Goal: Browse casually

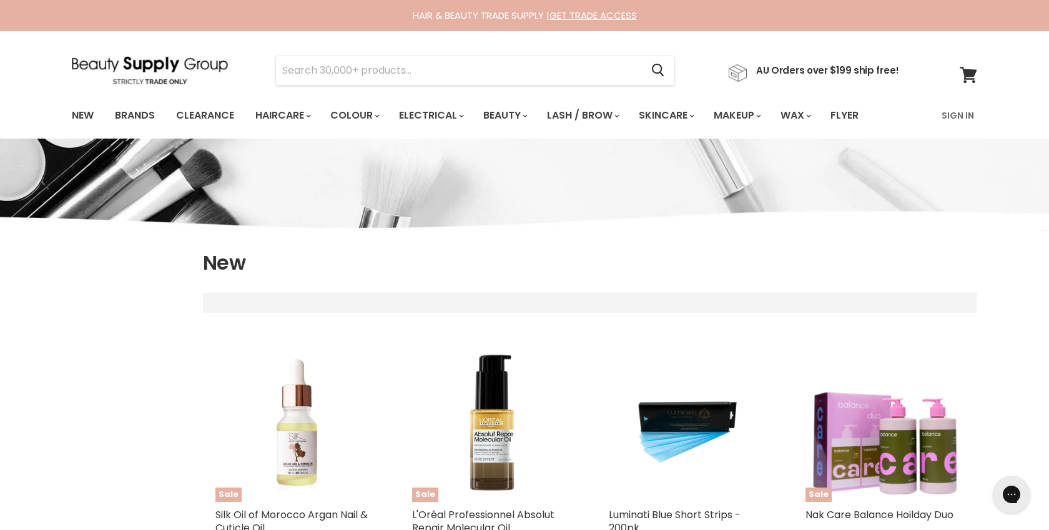
select select "created-descending"
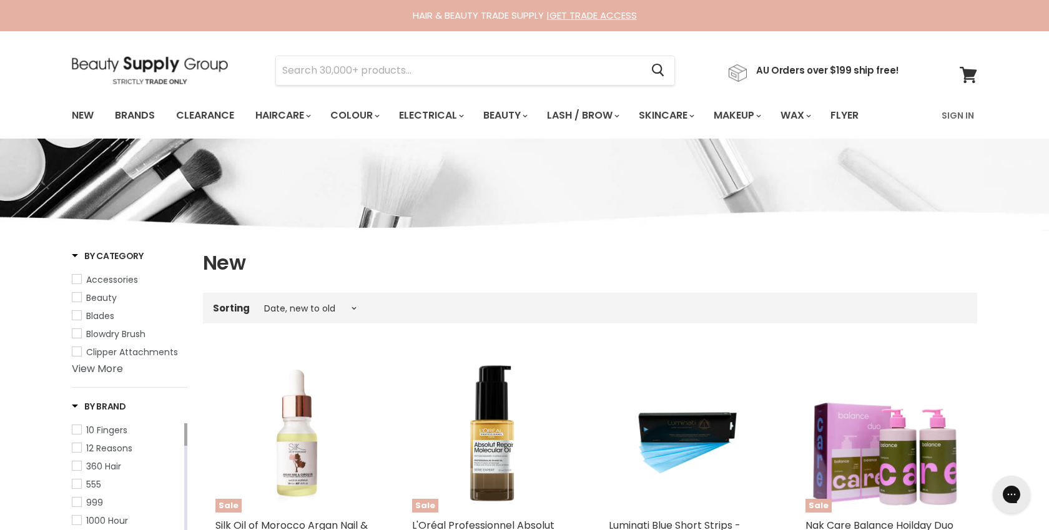
click at [165, 61] on img at bounding box center [150, 70] width 156 height 28
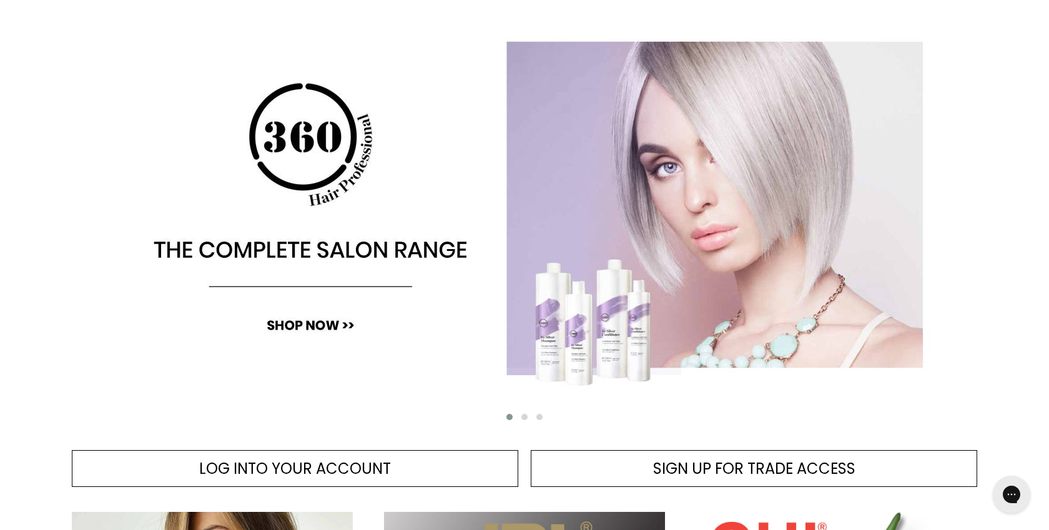
scroll to position [151, 0]
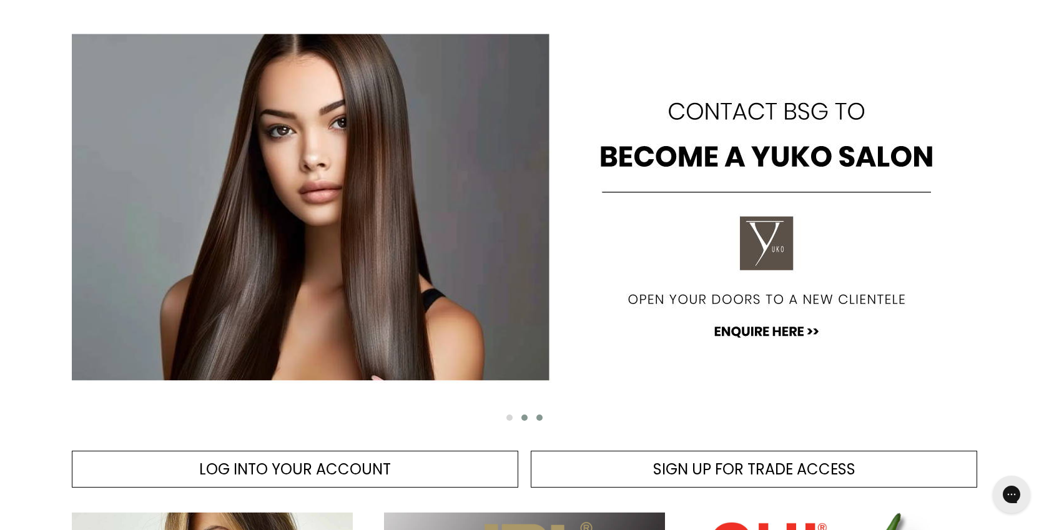
click at [539, 416] on span "Main content" at bounding box center [539, 417] width 6 height 6
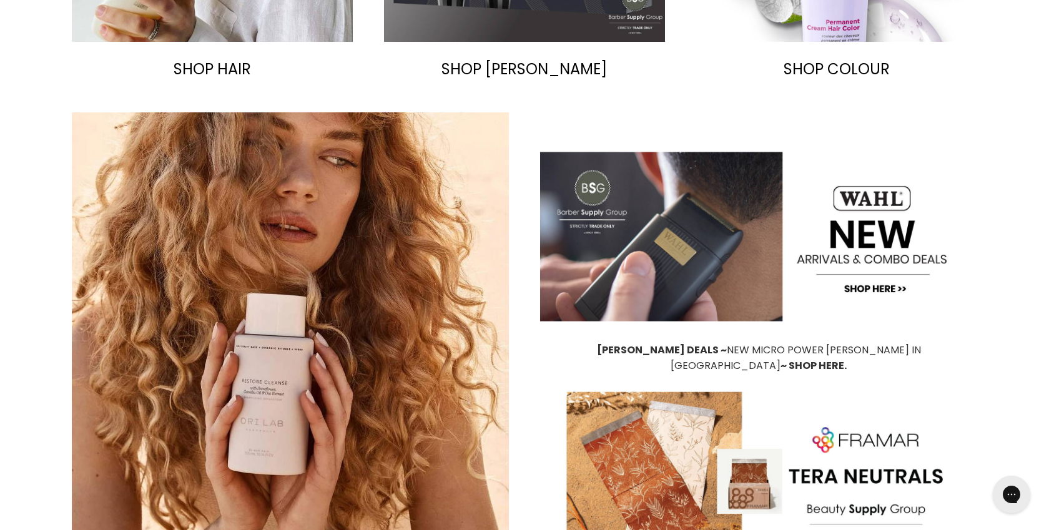
scroll to position [905, 0]
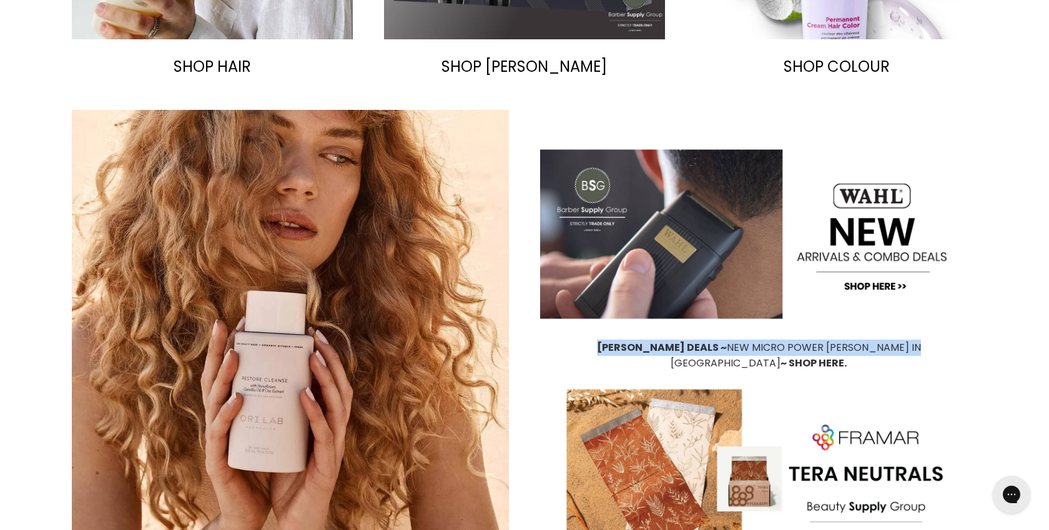
drag, startPoint x: 559, startPoint y: 340, endPoint x: 856, endPoint y: 352, distance: 298.0
click at [856, 352] on p "[PERSON_NAME] DEALS ~ NEW MICRO POWER [PERSON_NAME] IN COMBOS ~ SHOP HERE." at bounding box center [758, 356] width 437 height 32
copy span "[PERSON_NAME] DEALS ~ NEW MICRO POWER [PERSON_NAME] IN [GEOGRAPHIC_DATA]"
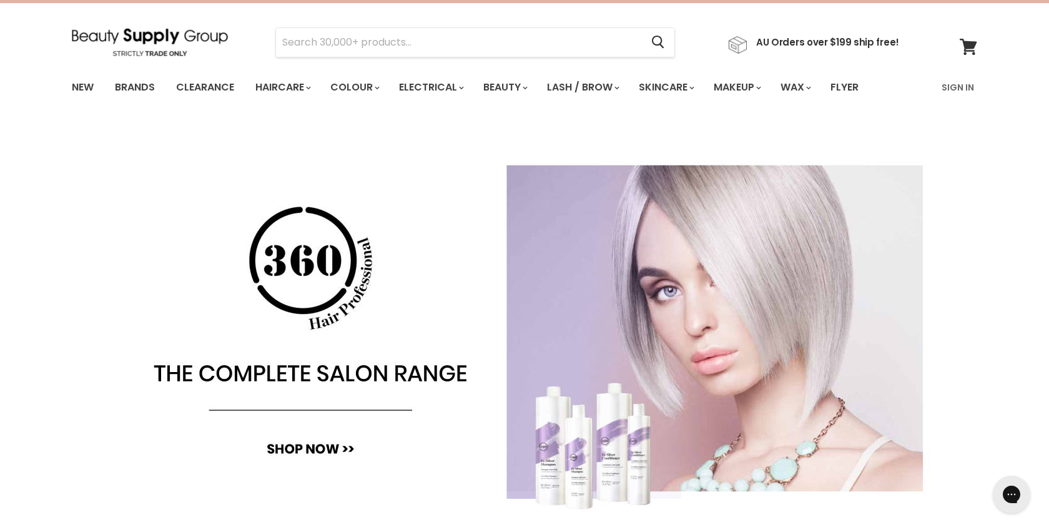
scroll to position [0, 0]
